Goal: Transaction & Acquisition: Purchase product/service

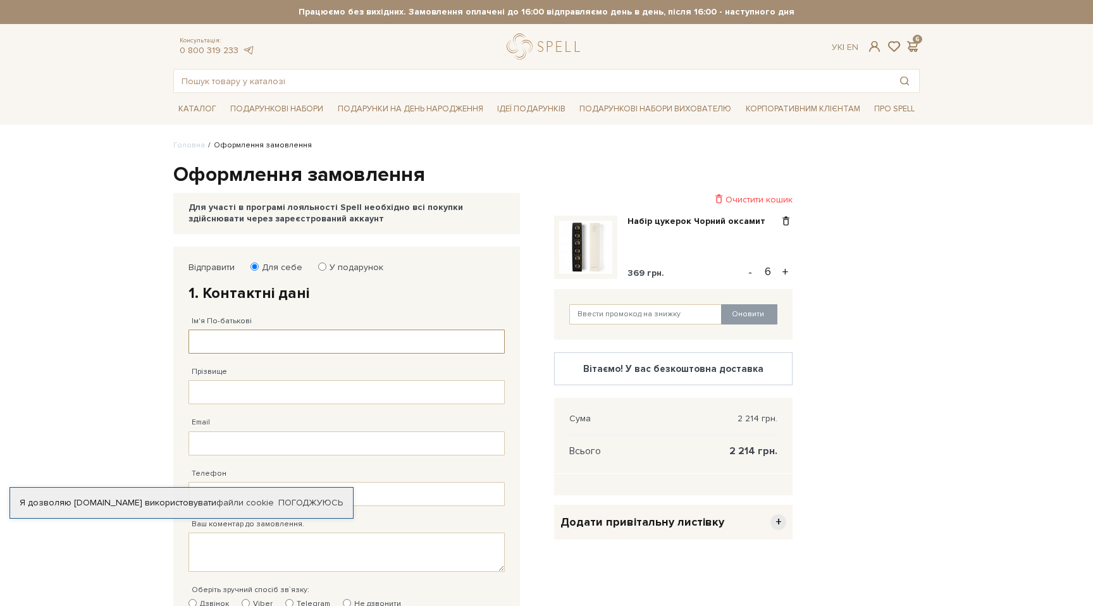
click at [285, 349] on input "Ім'я По-батькові" at bounding box center [347, 342] width 316 height 24
type input "[PERSON_NAME]"
type input "[EMAIL_ADDRESS][DOMAIN_NAME]"
type input "[PHONE_NUMBER]"
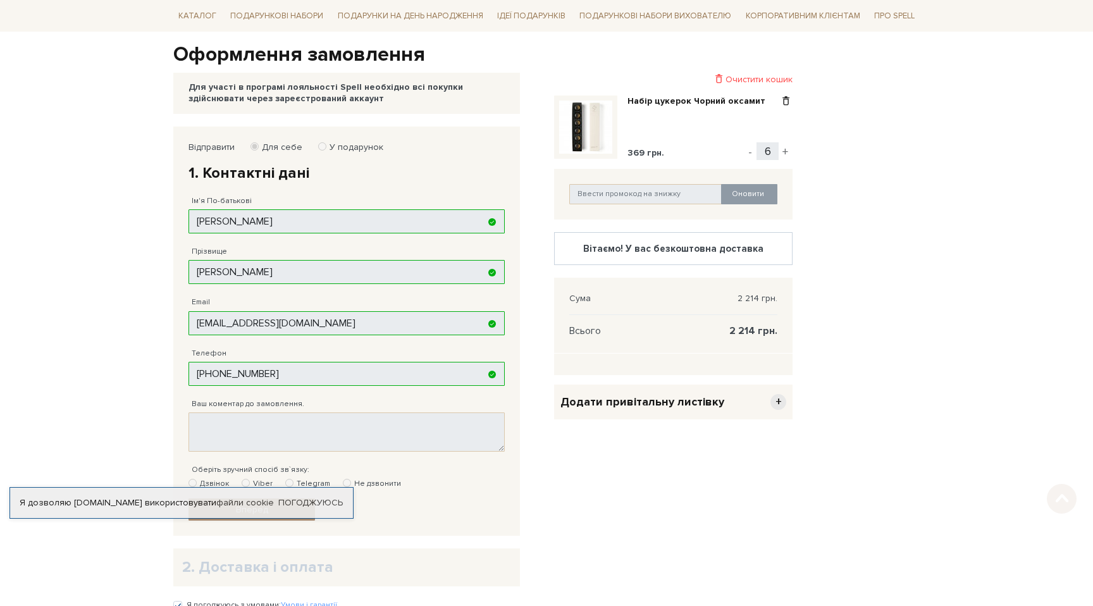
scroll to position [125, 0]
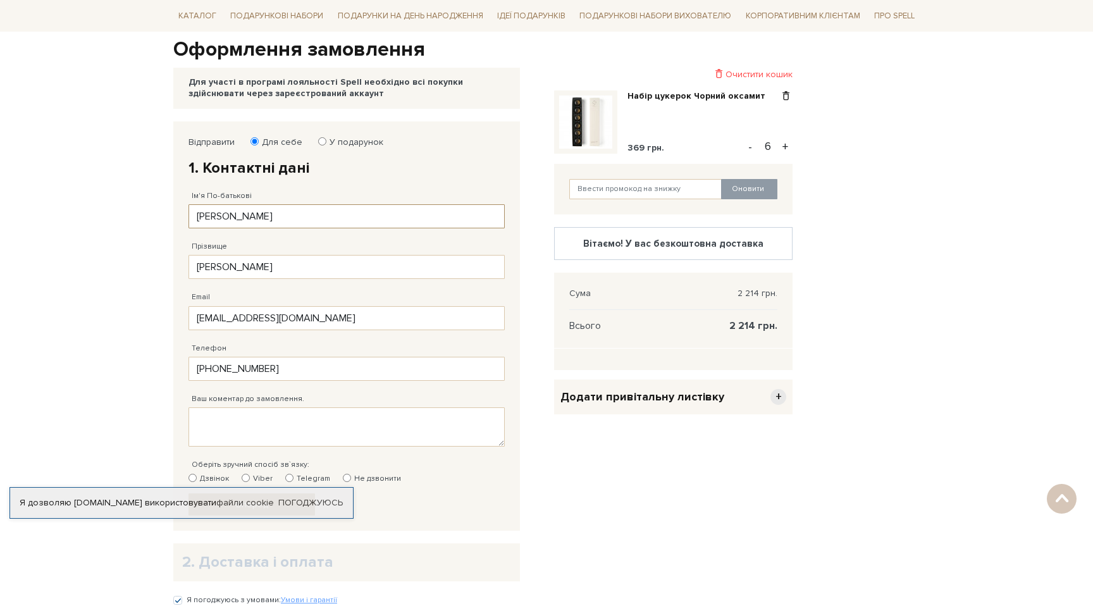
type input "[PHONE_NUMBER]"
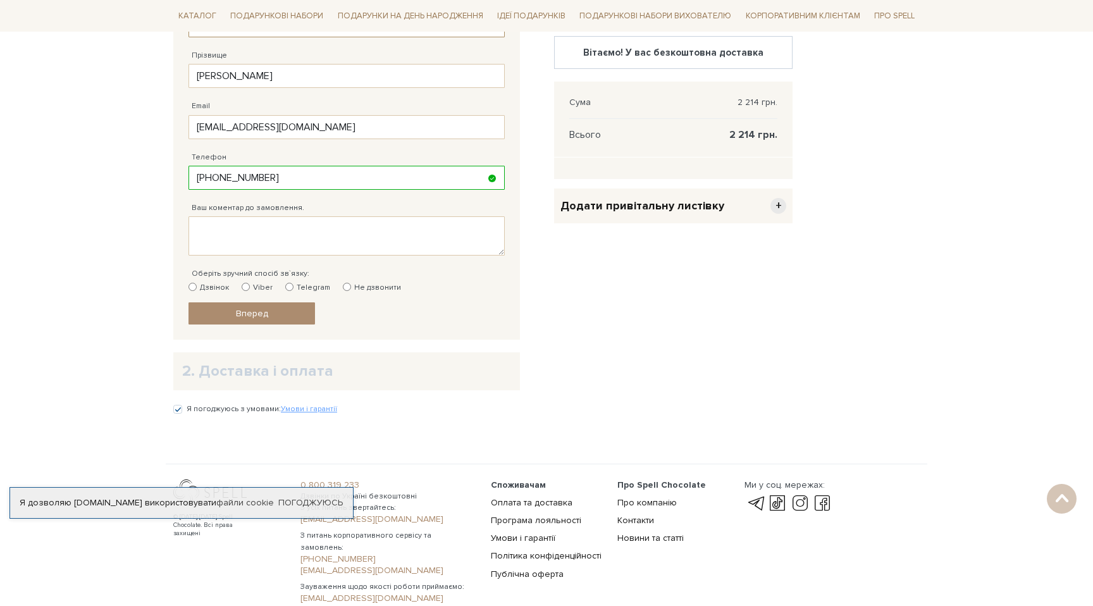
scroll to position [318, 0]
click at [291, 285] on label "Telegram" at bounding box center [307, 286] width 45 height 11
click at [291, 285] on input "Telegram" at bounding box center [289, 286] width 8 height 8
radio input "true"
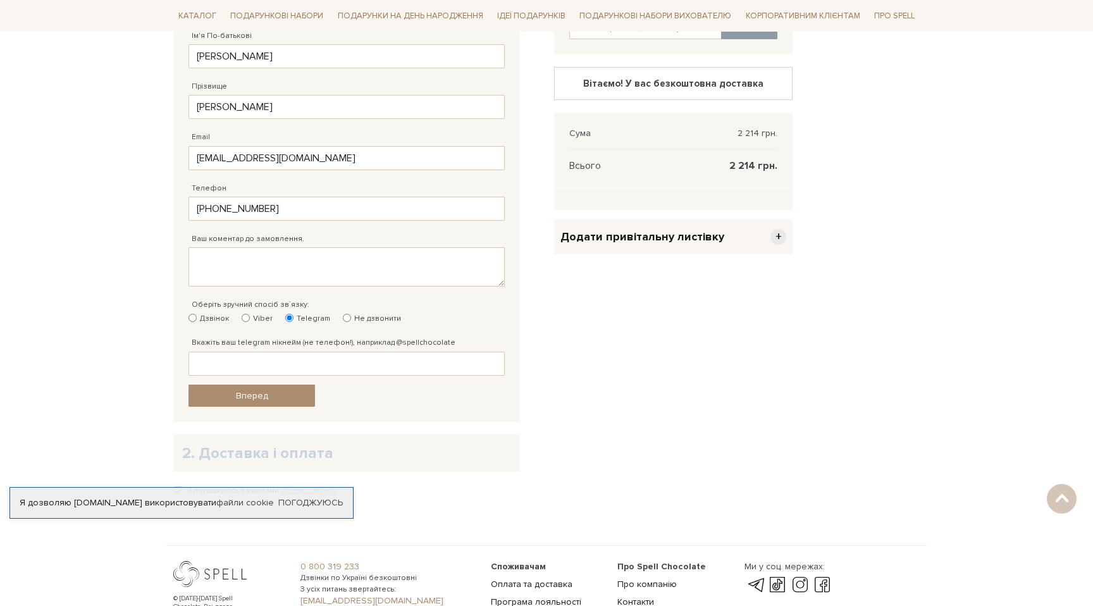
scroll to position [286, 0]
click at [254, 327] on div "Вкажіть ваш telegram нікнейм (не телефон!), наприклад @spellchocolate Вкажіть в…" at bounding box center [347, 349] width 316 height 51
click at [253, 314] on label "Viber" at bounding box center [257, 318] width 31 height 11
click at [250, 314] on input "Viber" at bounding box center [246, 317] width 8 height 8
radio input "true"
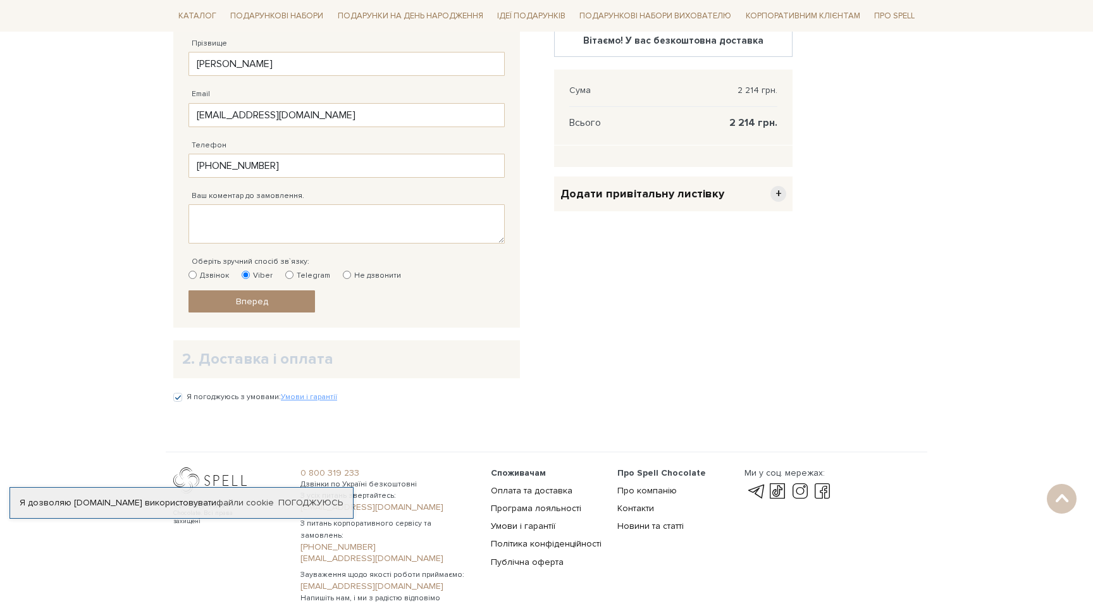
scroll to position [326, 0]
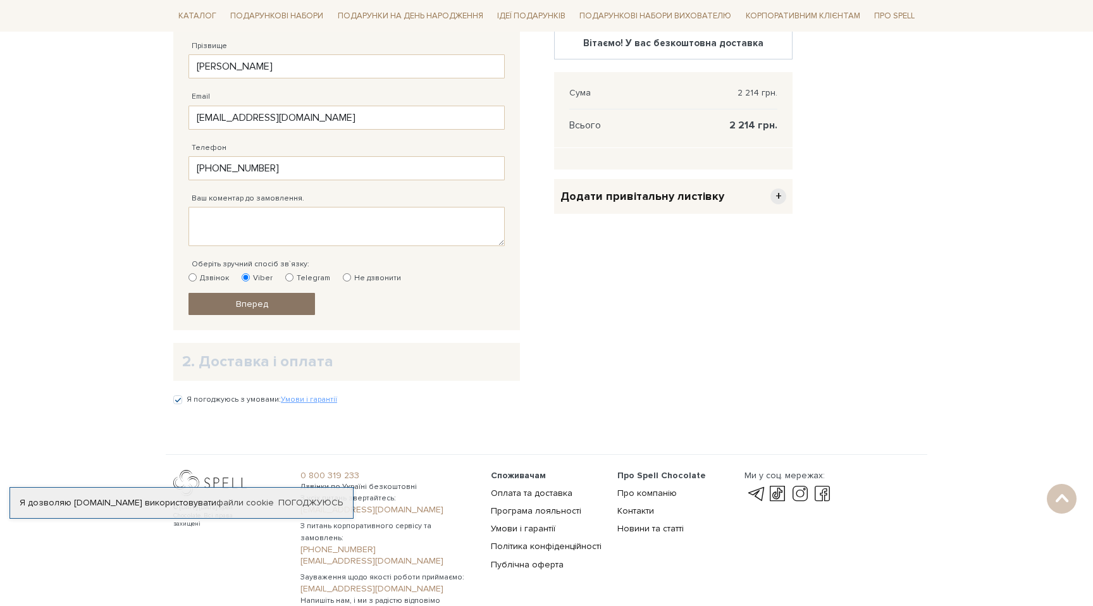
click at [291, 308] on link "Вперед" at bounding box center [252, 304] width 127 height 22
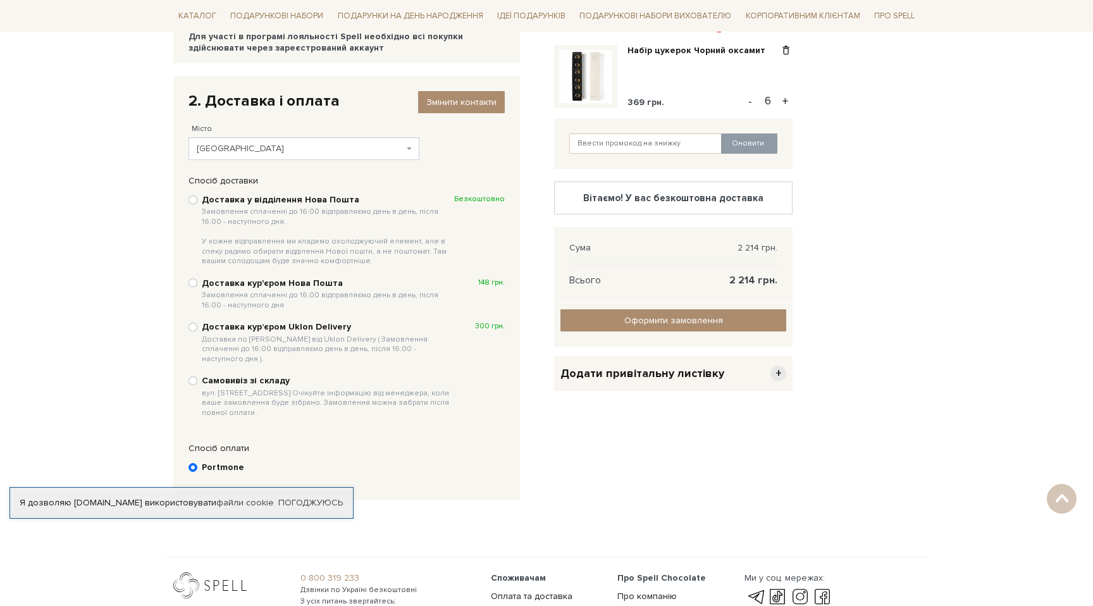
scroll to position [159, 0]
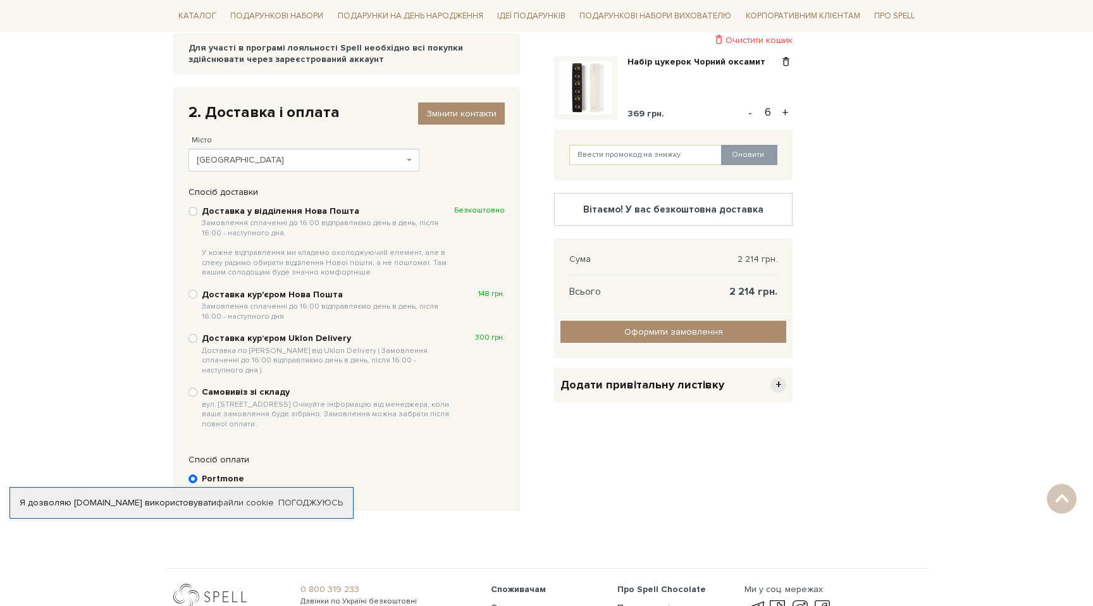
click at [300, 211] on b "Доставка у відділення Нова Пошта Замовлення сплаченні до 16:00 відправляємо ден…" at bounding box center [328, 242] width 252 height 72
click at [197, 211] on input "Доставка у відділення Нова Пошта Замовлення сплаченні до 16:00 відправляємо ден…" at bounding box center [193, 211] width 9 height 9
radio input "true"
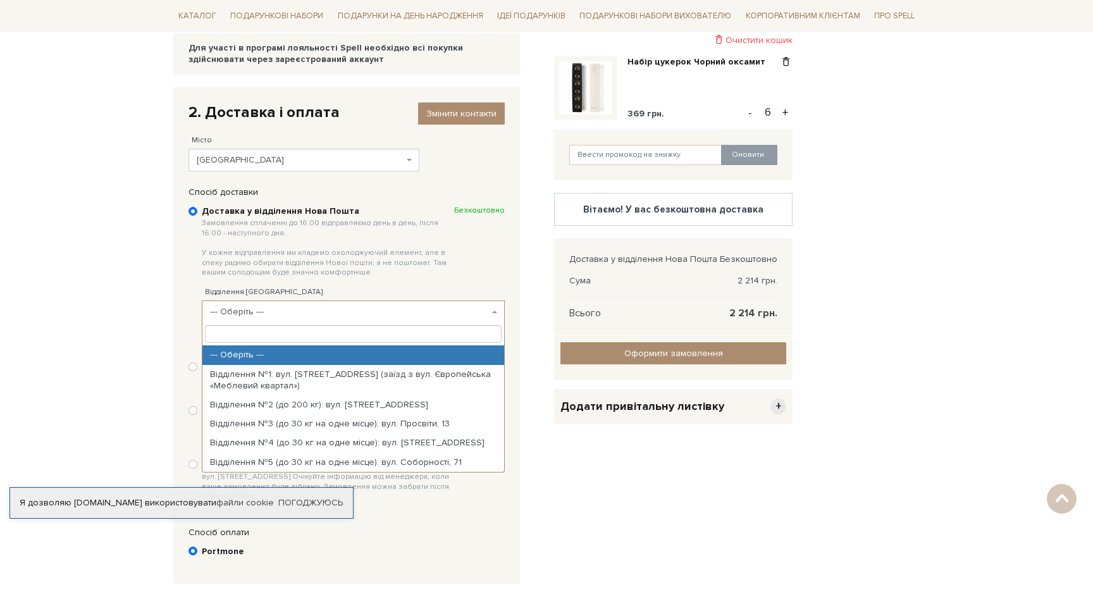
click at [315, 307] on span "--- Оберіть ---" at bounding box center [349, 312] width 279 height 13
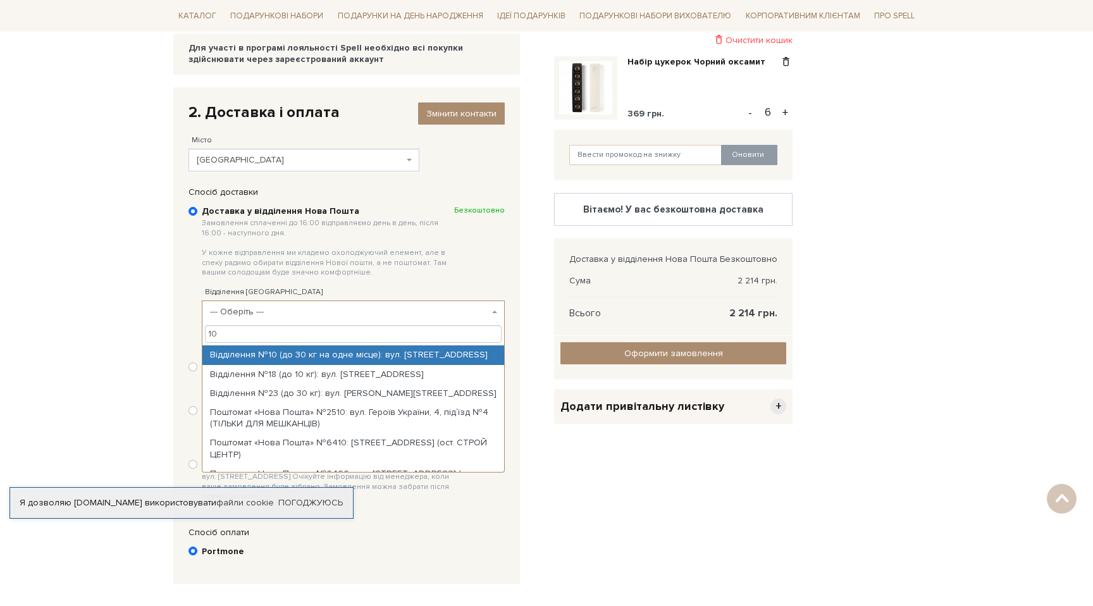
type input "10"
select select "Відділення №10 (до 30 кг на одне місце): вул. [STREET_ADDRESS]"
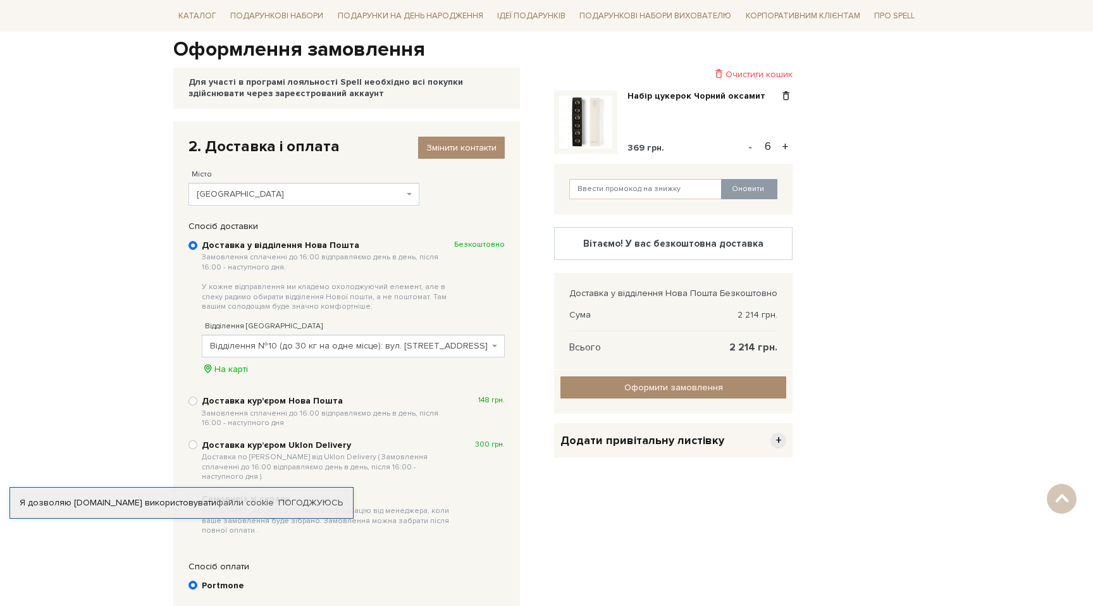
scroll to position [120, 0]
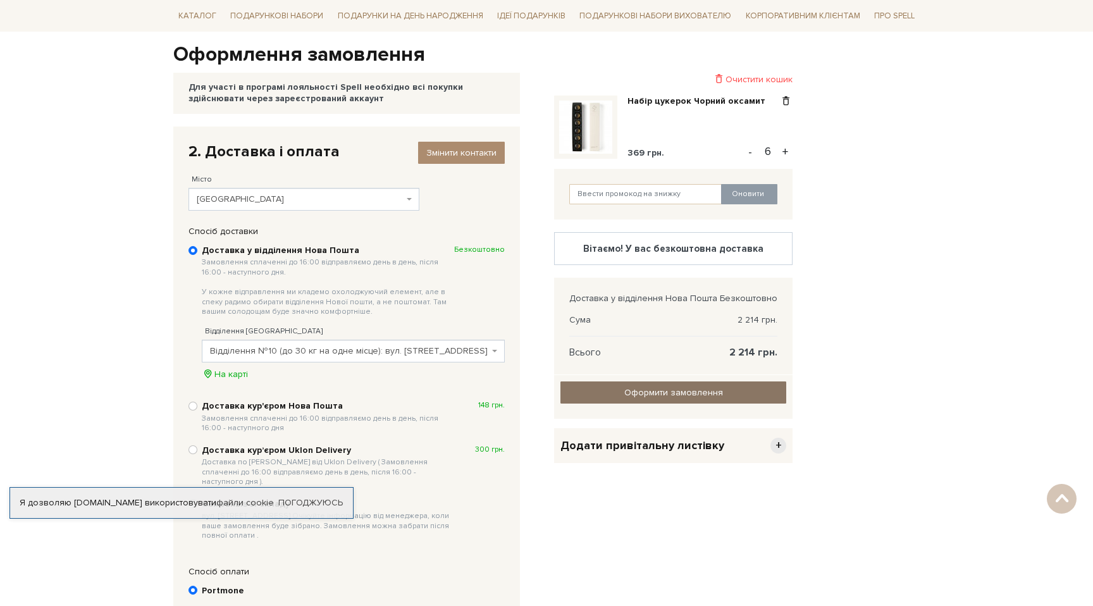
click at [664, 397] on input "Оформити замовлення" at bounding box center [674, 393] width 226 height 22
